Goal: Information Seeking & Learning: Learn about a topic

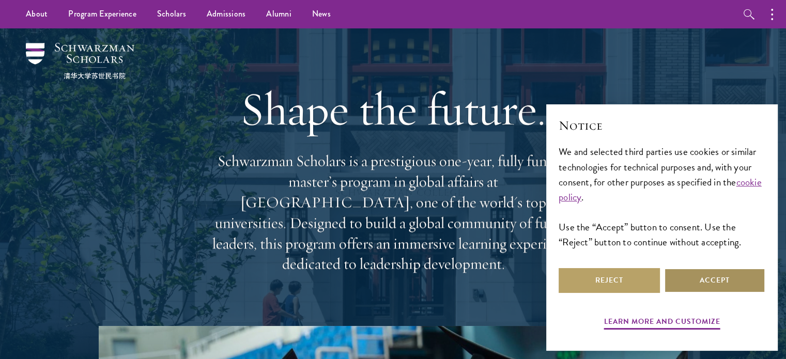
click at [702, 281] on button "Accept" at bounding box center [714, 280] width 101 height 25
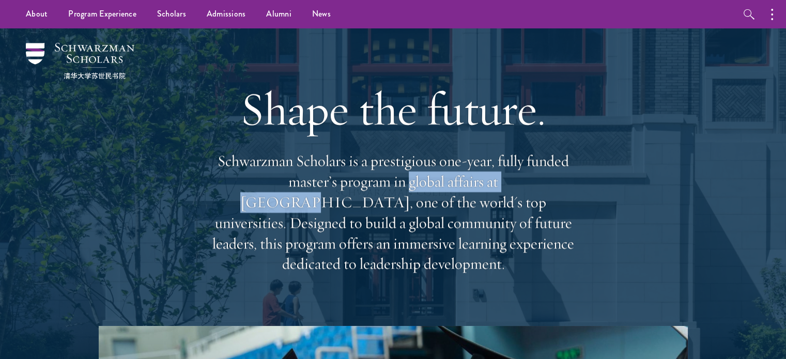
drag, startPoint x: 335, startPoint y: 185, endPoint x: 483, endPoint y: 186, distance: 148.3
click at [483, 186] on p "Schwarzman Scholars is a prestigious one-year, fully funded master’s program in…" at bounding box center [393, 213] width 372 height 124
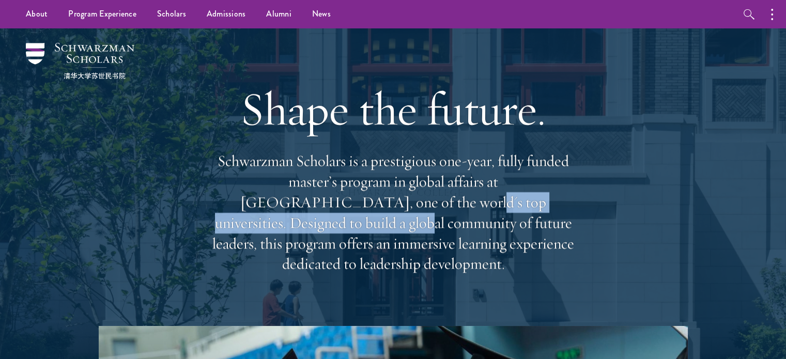
drag, startPoint x: 281, startPoint y: 207, endPoint x: 537, endPoint y: 203, distance: 256.4
click at [537, 203] on p "Schwarzman Scholars is a prestigious one-year, fully funded master’s program in…" at bounding box center [393, 213] width 372 height 124
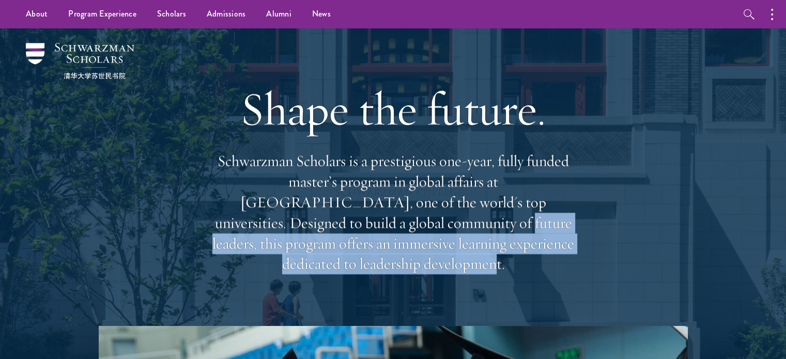
drag, startPoint x: 283, startPoint y: 226, endPoint x: 540, endPoint y: 235, distance: 256.5
click at [540, 235] on p "Schwarzman Scholars is a prestigious one-year, fully funded master’s program in…" at bounding box center [393, 213] width 372 height 124
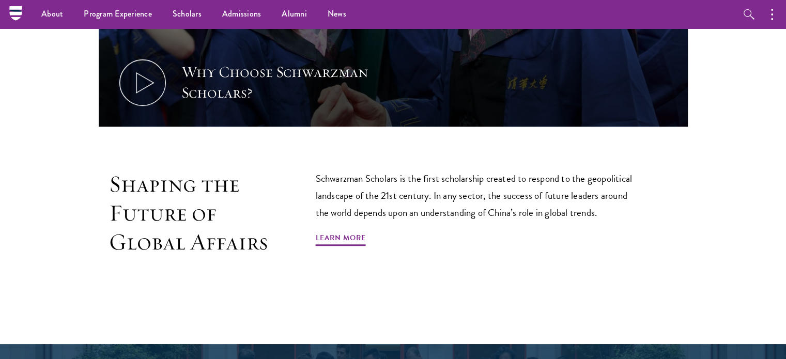
scroll to position [517, 0]
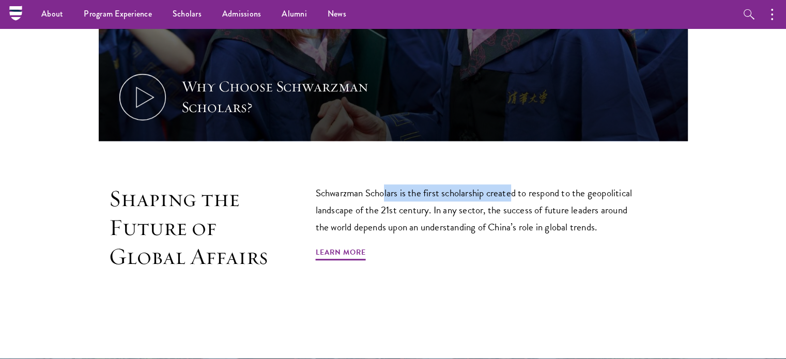
drag, startPoint x: 387, startPoint y: 172, endPoint x: 513, endPoint y: 172, distance: 126.6
click at [513, 184] on p "Schwarzman Scholars is the first scholarship created to respond to the geopolit…" at bounding box center [479, 209] width 326 height 51
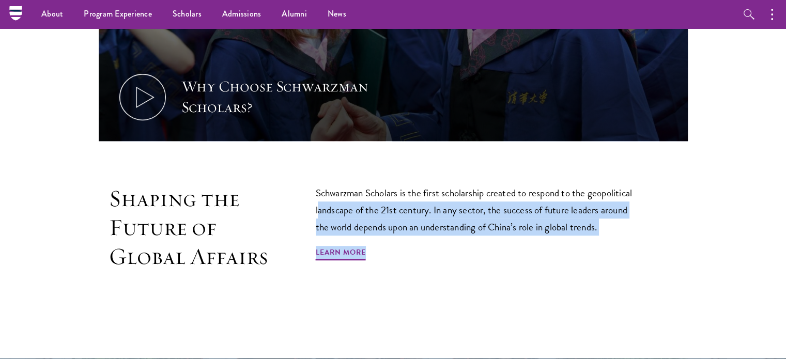
drag, startPoint x: 318, startPoint y: 194, endPoint x: 434, endPoint y: 229, distance: 121.0
click at [434, 229] on div "Schwarzman Scholars is the first scholarship created to respond to the geopolit…" at bounding box center [479, 227] width 326 height 86
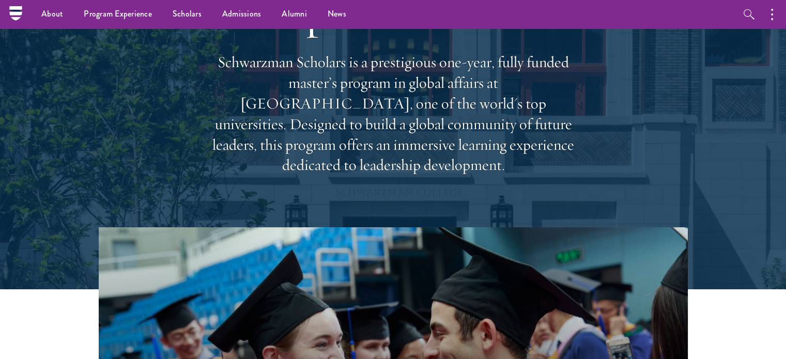
scroll to position [0, 0]
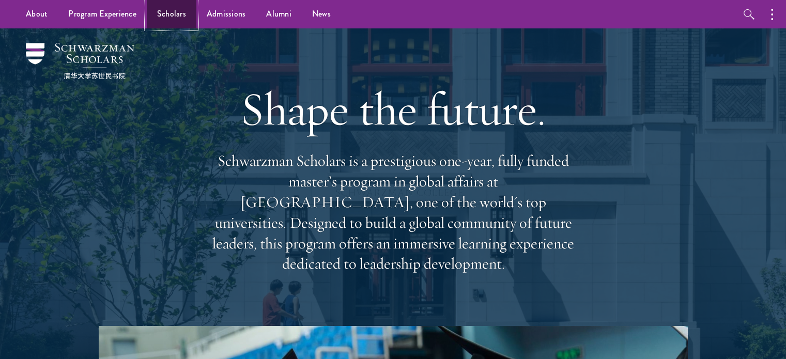
click at [183, 20] on link "Scholars" at bounding box center [172, 14] width 50 height 28
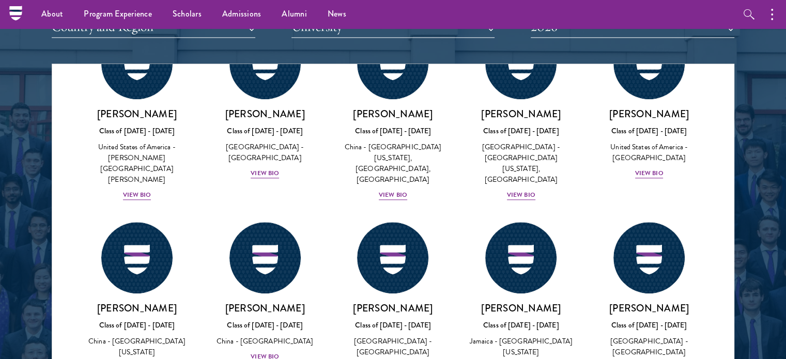
scroll to position [4980, 0]
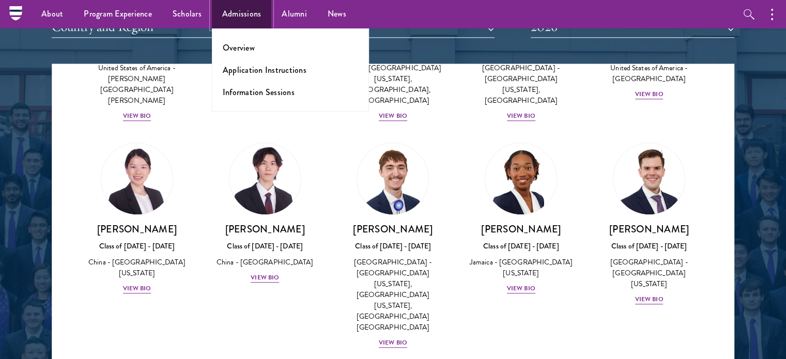
click at [247, 11] on link "Admissions" at bounding box center [242, 14] width 60 height 28
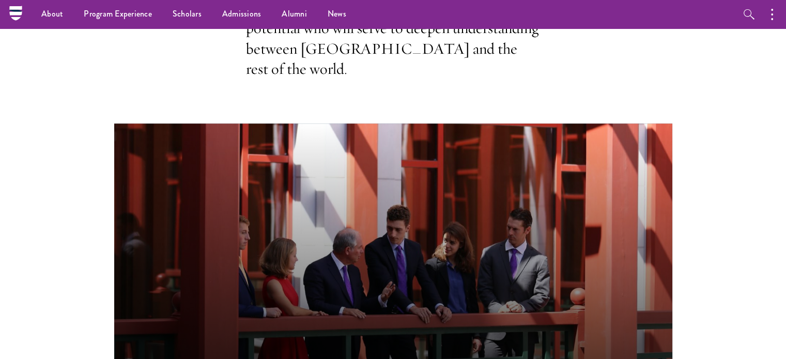
scroll to position [310, 0]
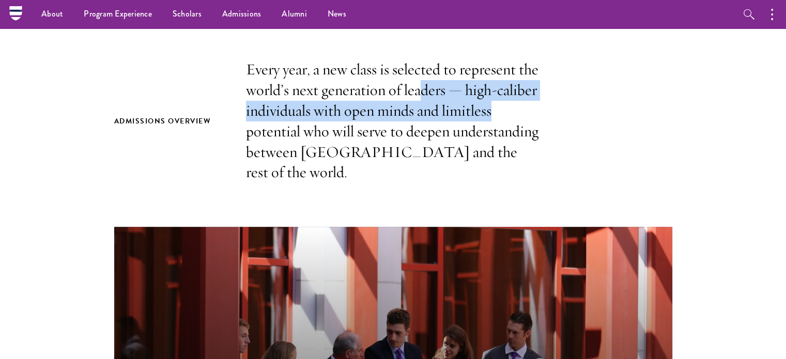
drag, startPoint x: 421, startPoint y: 90, endPoint x: 516, endPoint y: 106, distance: 96.3
click at [516, 106] on p "Every year, a new class is selected to represent the world’s next generation of…" at bounding box center [393, 121] width 295 height 124
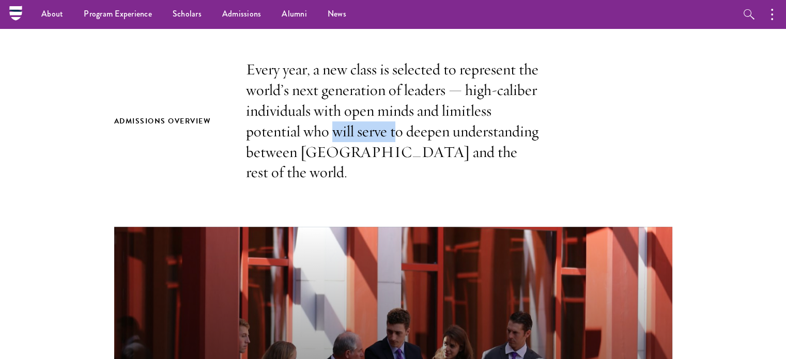
drag, startPoint x: 335, startPoint y: 130, endPoint x: 404, endPoint y: 132, distance: 69.3
click at [401, 132] on p "Every year, a new class is selected to represent the world’s next generation of…" at bounding box center [393, 121] width 295 height 124
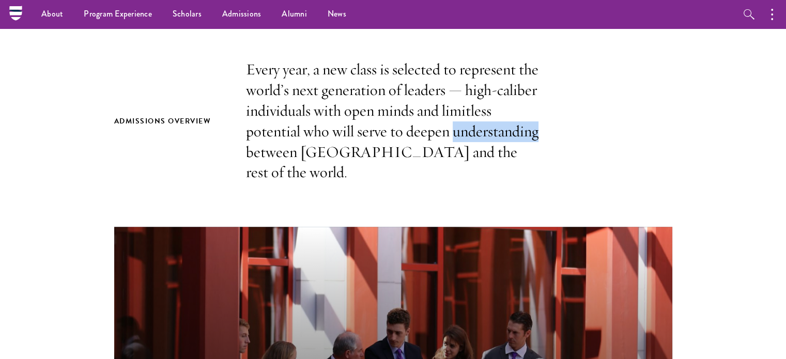
drag, startPoint x: 484, startPoint y: 133, endPoint x: 542, endPoint y: 134, distance: 57.4
click at [542, 134] on div "Admissions Overview Every year, a new class is selected to represent the world’…" at bounding box center [393, 121] width 558 height 124
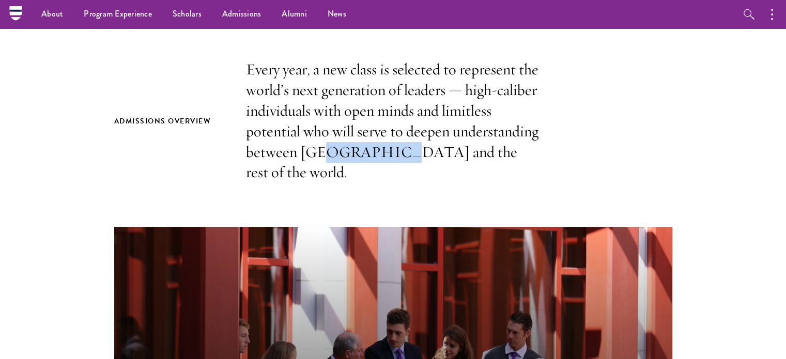
drag, startPoint x: 320, startPoint y: 150, endPoint x: 437, endPoint y: 150, distance: 116.3
click at [401, 150] on p "Every year, a new class is selected to represent the world’s next generation of…" at bounding box center [393, 121] width 295 height 124
drag, startPoint x: 447, startPoint y: 150, endPoint x: 530, endPoint y: 150, distance: 83.7
click at [526, 150] on p "Every year, a new class is selected to represent the world’s next generation of…" at bounding box center [393, 121] width 295 height 124
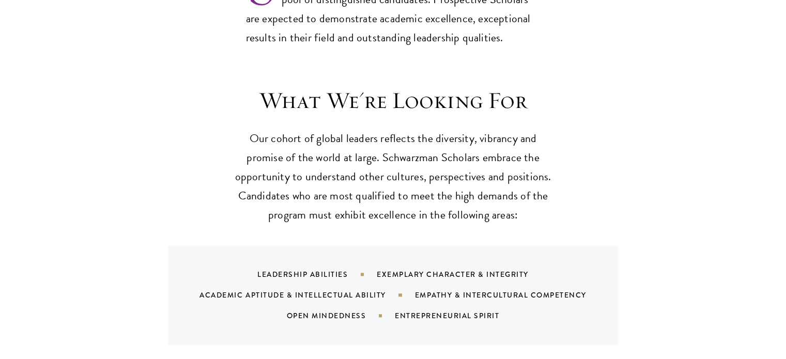
scroll to position [999, 0]
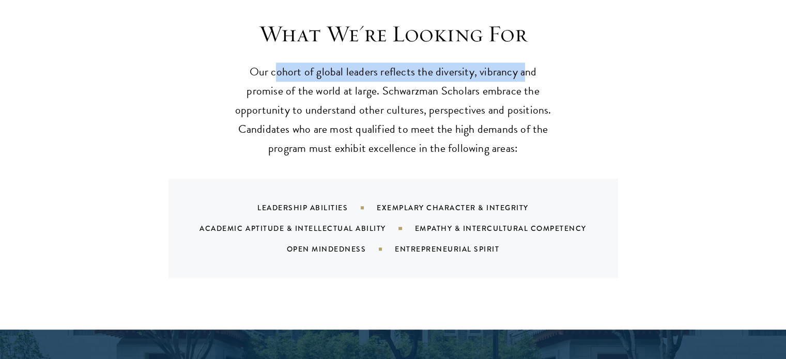
drag, startPoint x: 278, startPoint y: 53, endPoint x: 523, endPoint y: 54, distance: 245.0
click at [523, 63] on p "Our cohort of global leaders reflects the diversity, vibrancy and promise of th…" at bounding box center [393, 111] width 320 height 96
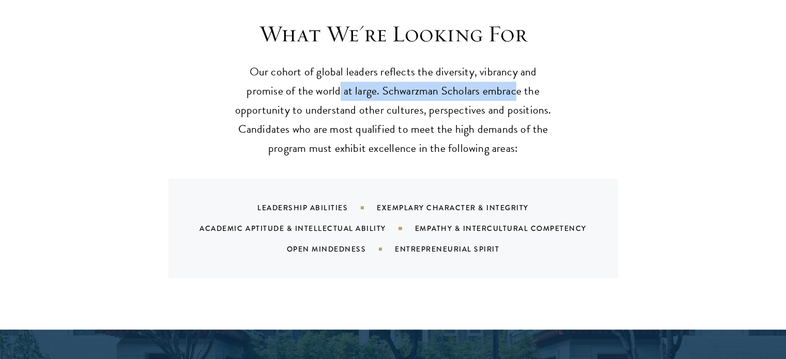
drag, startPoint x: 338, startPoint y: 74, endPoint x: 514, endPoint y: 74, distance: 176.2
click at [514, 74] on p "Our cohort of global leaders reflects the diversity, vibrancy and promise of th…" at bounding box center [393, 111] width 320 height 96
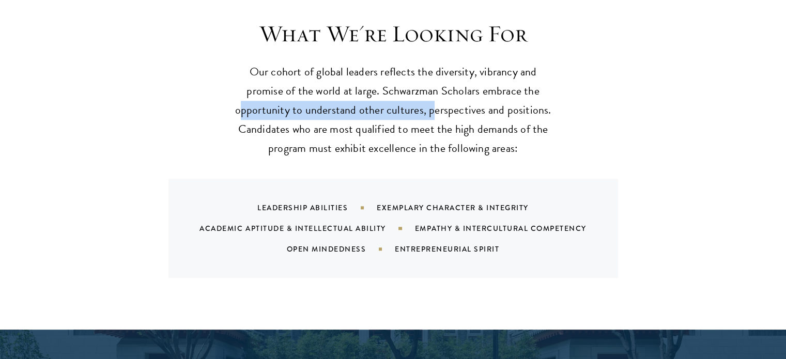
drag, startPoint x: 245, startPoint y: 88, endPoint x: 432, endPoint y: 87, distance: 186.1
click at [432, 87] on p "Our cohort of global leaders reflects the diversity, vibrancy and promise of th…" at bounding box center [393, 111] width 320 height 96
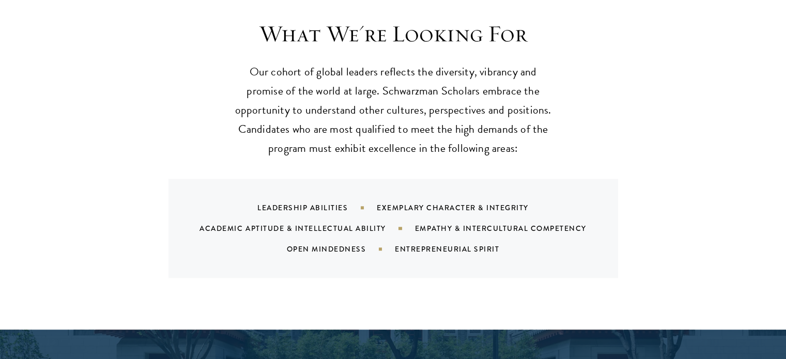
click at [314, 203] on div "Leadership Abilities" at bounding box center [316, 208] width 119 height 10
drag, startPoint x: 424, startPoint y: 182, endPoint x: 494, endPoint y: 182, distance: 69.8
click at [494, 203] on div "Exemplary Character & Integrity" at bounding box center [466, 208] width 178 height 10
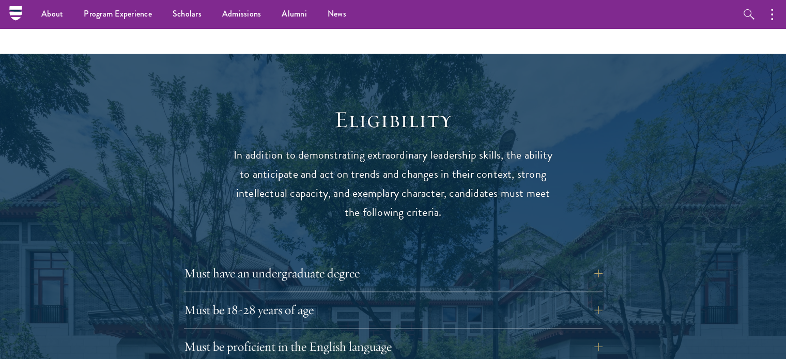
scroll to position [1257, 0]
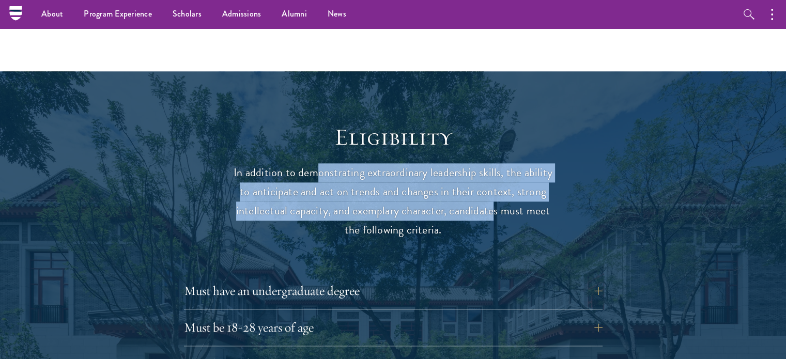
drag, startPoint x: 319, startPoint y: 151, endPoint x: 538, endPoint y: 184, distance: 222.0
click at [498, 192] on p "In addition to demonstrating extraordinary leadership skills, the ability to an…" at bounding box center [393, 201] width 320 height 76
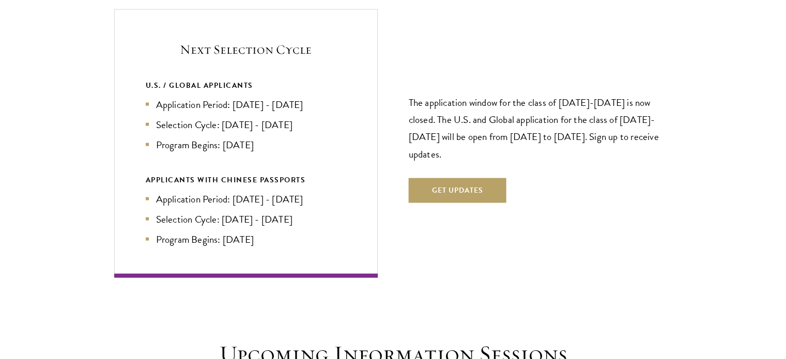
scroll to position [2240, 0]
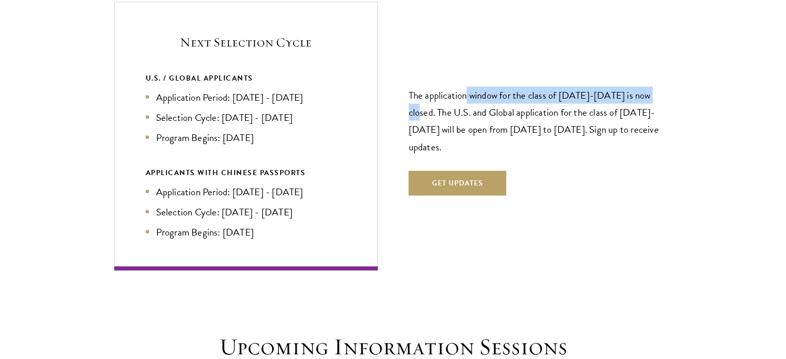
drag, startPoint x: 476, startPoint y: 72, endPoint x: 666, endPoint y: 79, distance: 189.3
click at [666, 87] on p "The application window for the class of 2026-2027 is now closed. The U.S. and G…" at bounding box center [541, 121] width 264 height 68
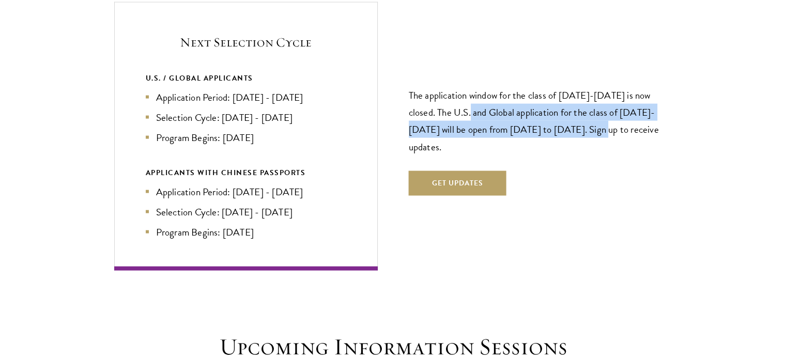
drag, startPoint x: 458, startPoint y: 95, endPoint x: 583, endPoint y: 107, distance: 125.7
click at [583, 107] on p "The application window for the class of 2026-2027 is now closed. The U.S. and G…" at bounding box center [541, 121] width 264 height 68
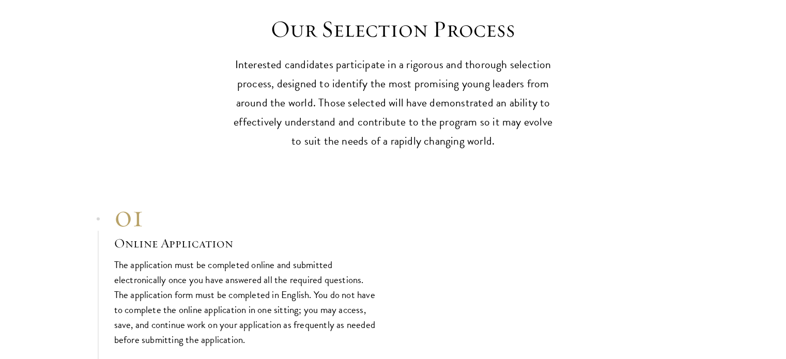
scroll to position [2912, 0]
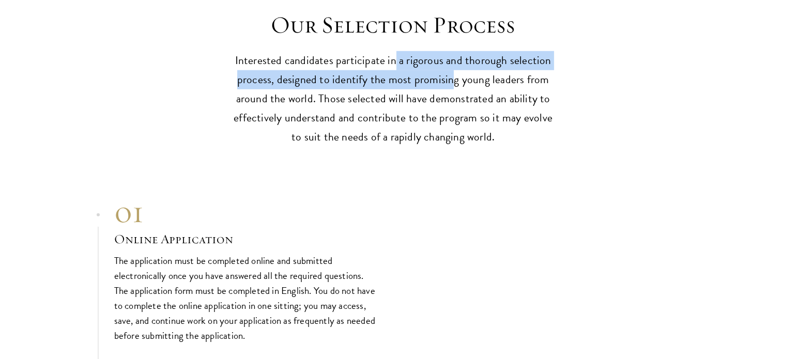
drag, startPoint x: 393, startPoint y: 43, endPoint x: 450, endPoint y: 67, distance: 61.8
click at [450, 67] on p "Interested candidates participate in a rigorous and thorough selection process,…" at bounding box center [393, 99] width 320 height 96
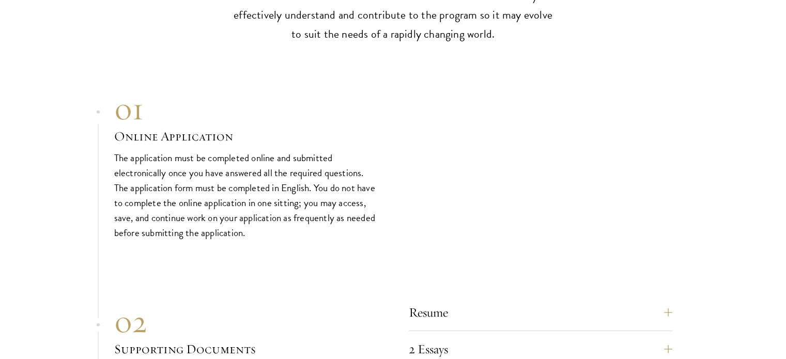
scroll to position [3119, 0]
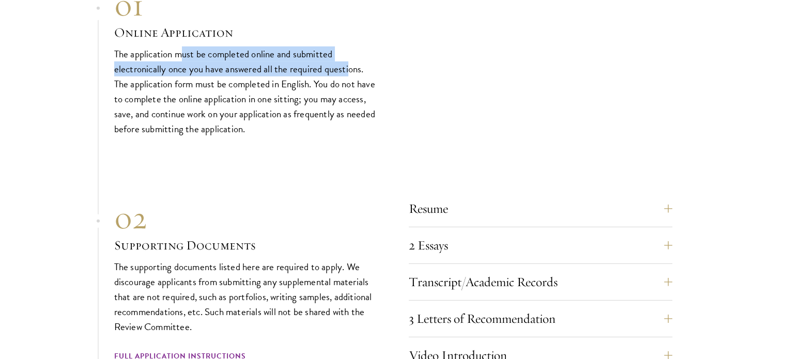
drag, startPoint x: 179, startPoint y: 32, endPoint x: 350, endPoint y: 51, distance: 171.6
click at [350, 51] on p "The application must be completed online and submitted electronically once you …" at bounding box center [246, 92] width 264 height 90
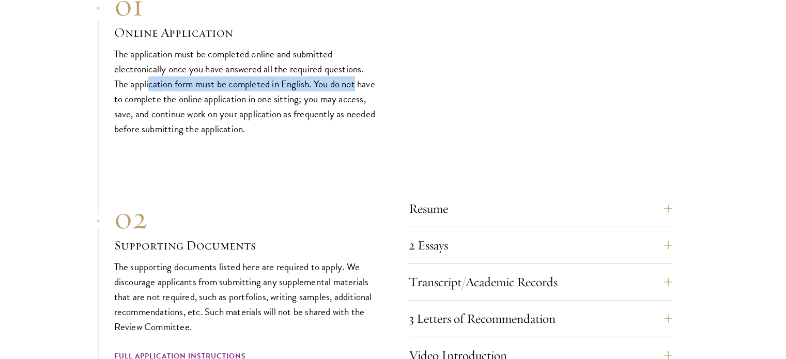
drag, startPoint x: 150, startPoint y: 64, endPoint x: 374, endPoint y: 66, distance: 223.8
click at [374, 66] on p "The application must be completed online and submitted electronically once you …" at bounding box center [246, 92] width 264 height 90
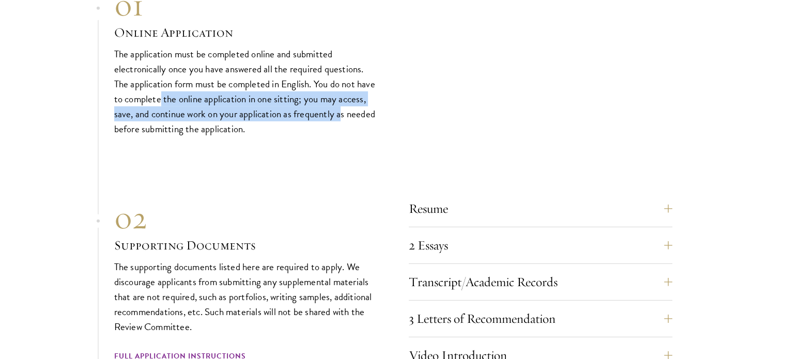
drag, startPoint x: 186, startPoint y: 80, endPoint x: 374, endPoint y: 96, distance: 188.8
click at [374, 96] on p "The application must be completed online and submitted electronically once you …" at bounding box center [246, 92] width 264 height 90
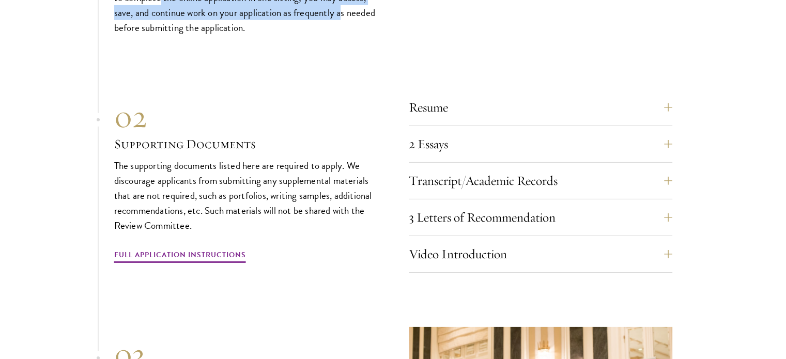
scroll to position [3222, 0]
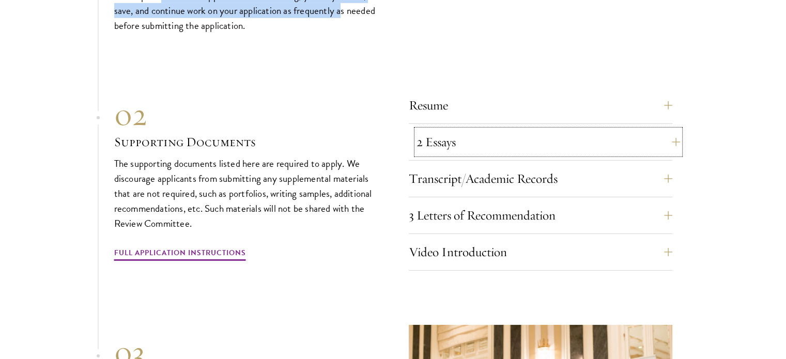
click at [626, 130] on button "2 Essays" at bounding box center [549, 142] width 264 height 25
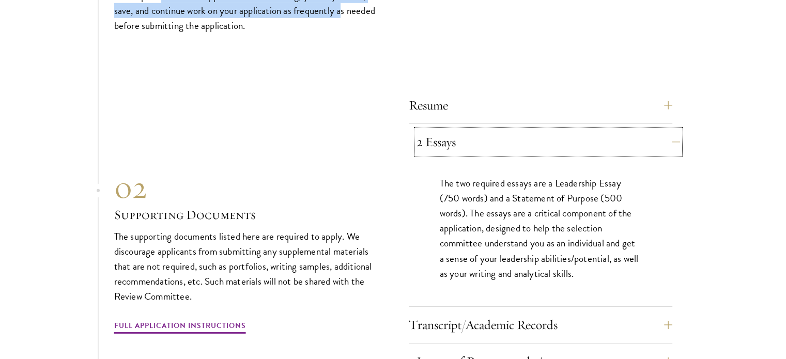
click at [626, 130] on button "2 Essays" at bounding box center [549, 142] width 264 height 25
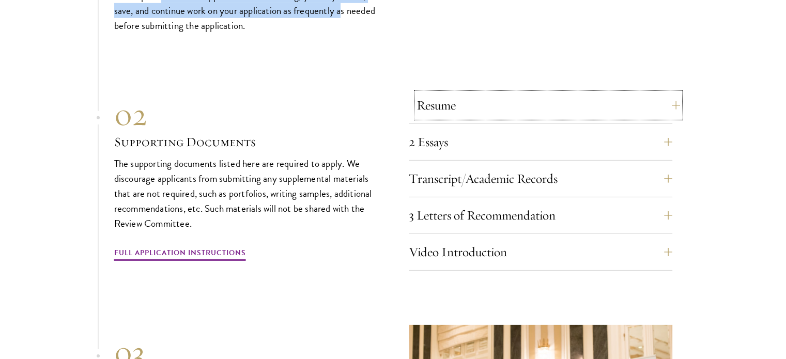
click at [595, 93] on button "Resume" at bounding box center [549, 105] width 264 height 25
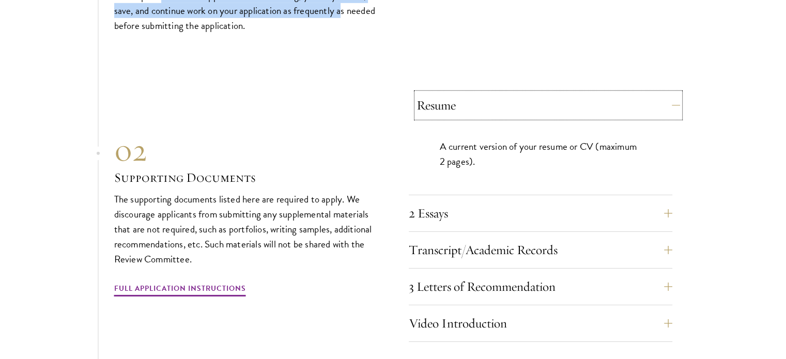
click at [595, 93] on button "Resume" at bounding box center [549, 105] width 264 height 25
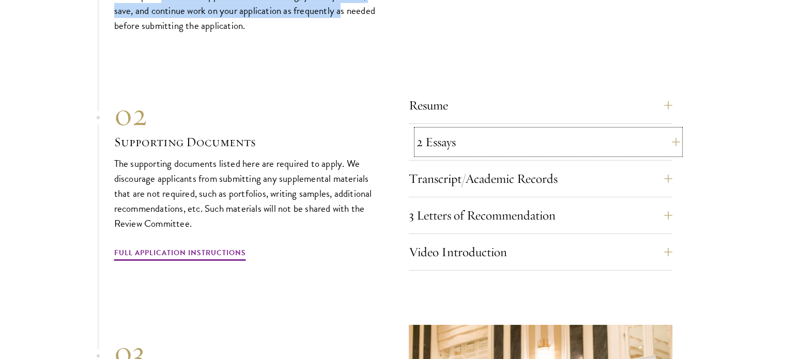
click at [547, 130] on button "2 Essays" at bounding box center [549, 142] width 264 height 25
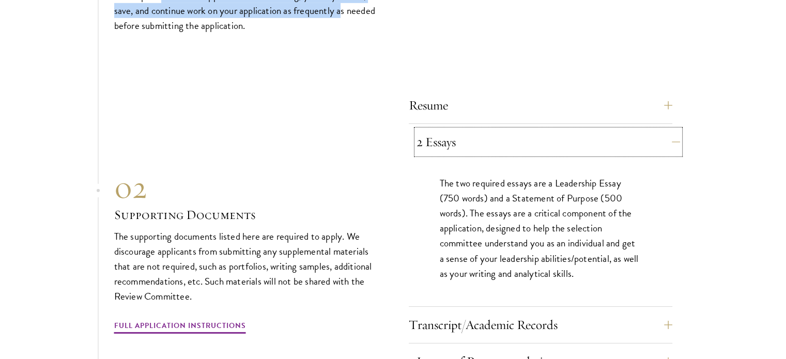
click at [542, 130] on button "2 Essays" at bounding box center [549, 142] width 264 height 25
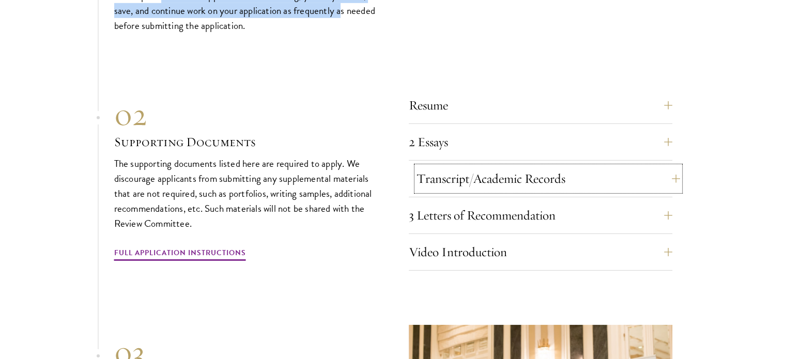
click at [565, 166] on button "Transcript/Academic Records" at bounding box center [549, 178] width 264 height 25
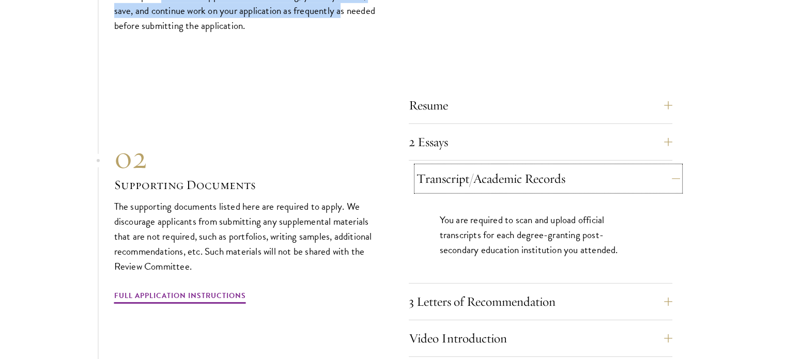
click at [565, 166] on button "Transcript/Academic Records" at bounding box center [549, 178] width 264 height 25
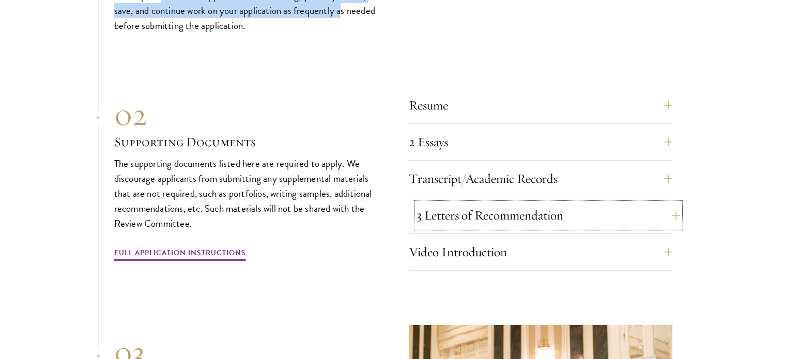
click at [572, 203] on button "3 Letters of Recommendation" at bounding box center [549, 215] width 264 height 25
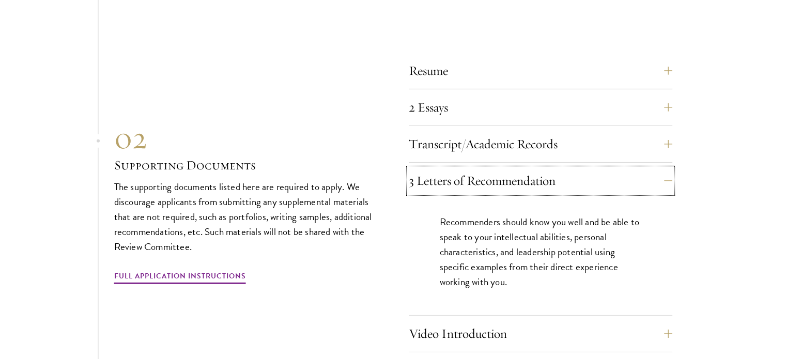
scroll to position [3274, 0]
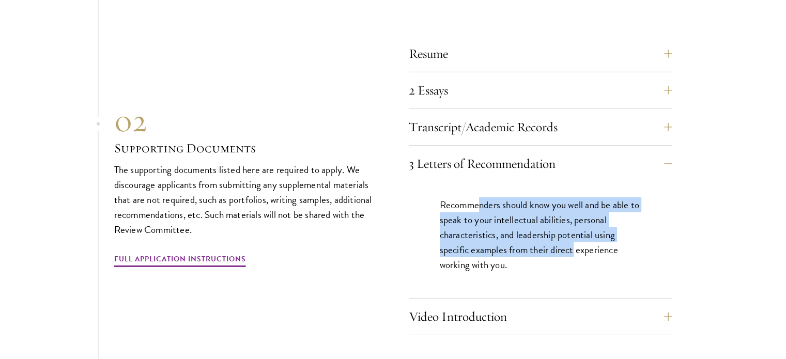
drag, startPoint x: 502, startPoint y: 186, endPoint x: 573, endPoint y: 227, distance: 82.0
click at [573, 227] on p "Recommenders should know you well and be able to speak to your intellectual abi…" at bounding box center [541, 234] width 202 height 75
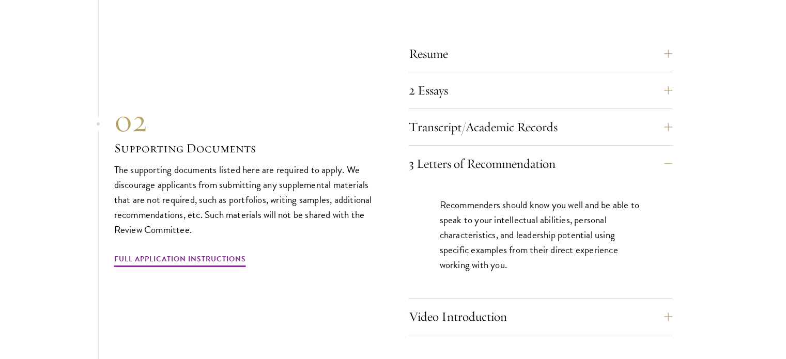
click at [545, 244] on p "Recommenders should know you well and be able to speak to your intellectual abi…" at bounding box center [541, 234] width 202 height 75
click at [601, 304] on button "Video Introduction" at bounding box center [549, 316] width 264 height 25
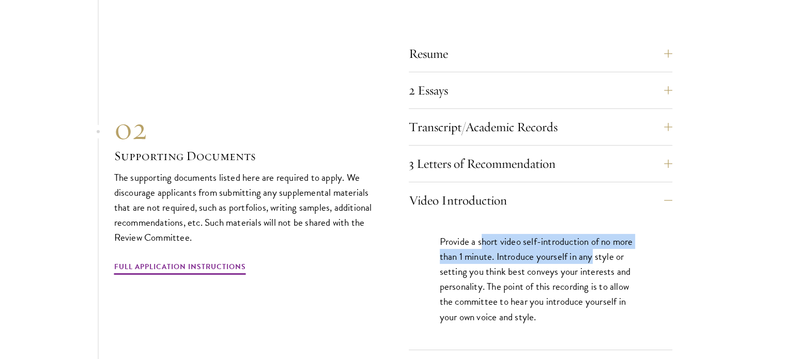
drag, startPoint x: 486, startPoint y: 222, endPoint x: 595, endPoint y: 235, distance: 109.8
click at [595, 235] on p "Provide a short video self-introduction of no more than 1 minute. Introduce you…" at bounding box center [541, 279] width 202 height 90
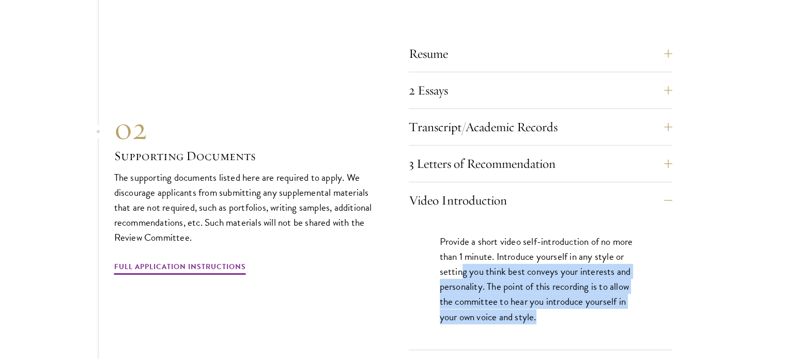
drag, startPoint x: 463, startPoint y: 251, endPoint x: 573, endPoint y: 283, distance: 114.5
click at [577, 291] on p "Provide a short video self-introduction of no more than 1 minute. Introduce you…" at bounding box center [541, 279] width 202 height 90
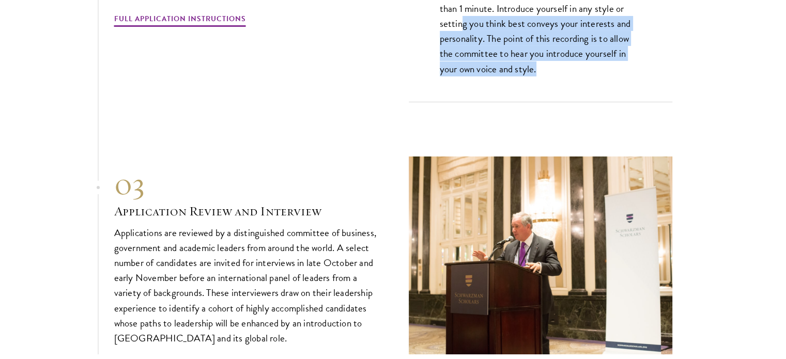
scroll to position [3584, 0]
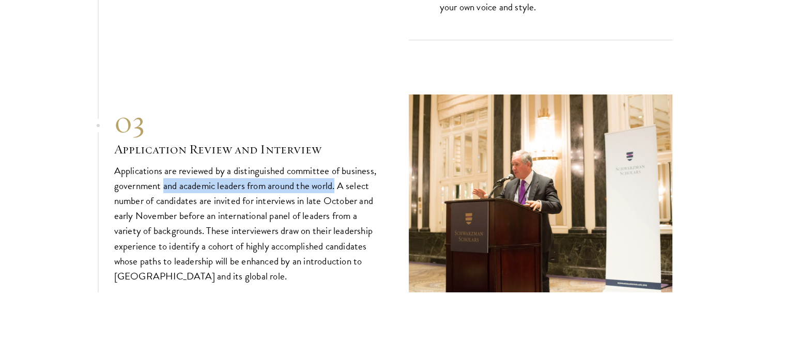
drag, startPoint x: 183, startPoint y: 165, endPoint x: 337, endPoint y: 170, distance: 154.6
click at [337, 170] on p "Applications are reviewed by a distinguished committee of business, government …" at bounding box center [246, 223] width 264 height 120
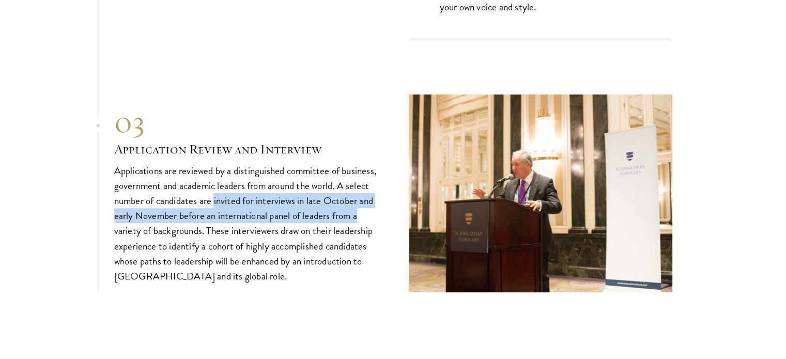
drag, startPoint x: 214, startPoint y: 183, endPoint x: 363, endPoint y: 190, distance: 149.0
click at [363, 190] on p "Applications are reviewed by a distinguished committee of business, government …" at bounding box center [246, 223] width 264 height 120
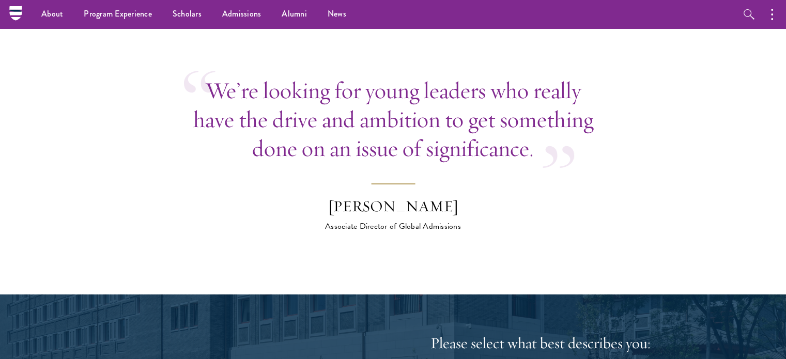
scroll to position [3894, 0]
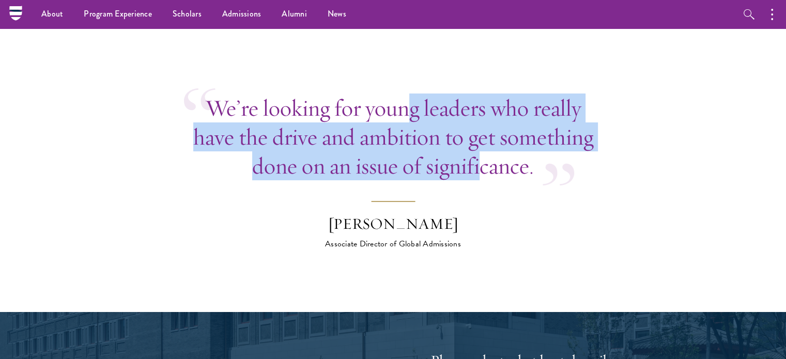
drag, startPoint x: 408, startPoint y: 95, endPoint x: 480, endPoint y: 141, distance: 85.7
click at [480, 141] on p "We’re looking for young leaders who really have the drive and ambition to get s…" at bounding box center [393, 137] width 419 height 87
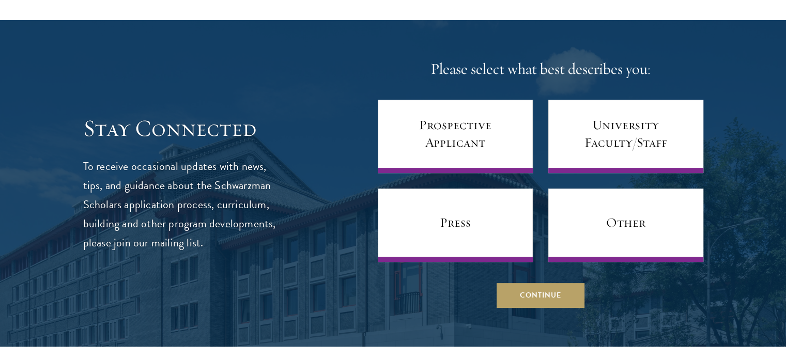
scroll to position [4204, 0]
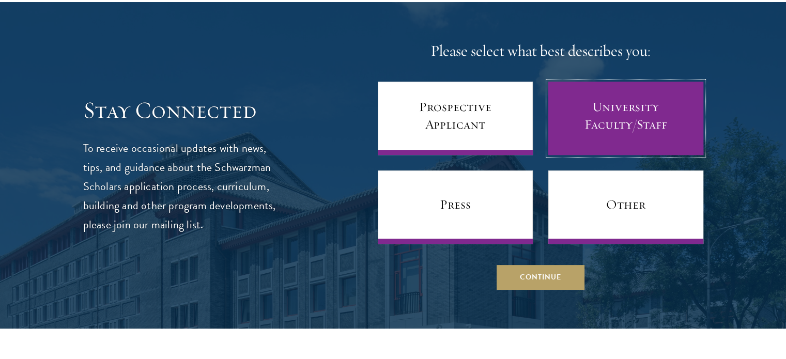
click at [629, 93] on link "University Faculty/Staff" at bounding box center [625, 118] width 155 height 73
click at [599, 112] on link "University Faculty/Staff" at bounding box center [625, 118] width 155 height 73
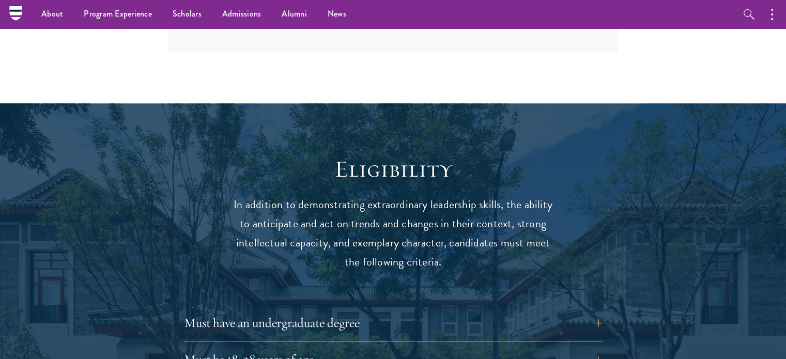
scroll to position [1178, 0]
